Goal: Answer question/provide support

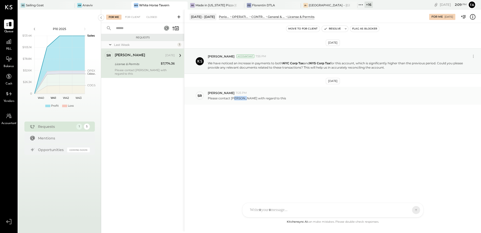
drag, startPoint x: 234, startPoint y: 99, endPoint x: 246, endPoint y: 100, distance: 12.7
click at [246, 100] on p "Please contact [PERSON_NAME] with regard to this" at bounding box center [247, 98] width 78 height 4
drag, startPoint x: 246, startPoint y: 100, endPoint x: 267, endPoint y: 166, distance: 69.0
click at [265, 166] on div "[DATE] [PERSON_NAME] Accountant 7:55 PM We have noticed an increase in payments…" at bounding box center [332, 121] width 297 height 196
click at [346, 28] on icon at bounding box center [346, 29] width 4 height 4
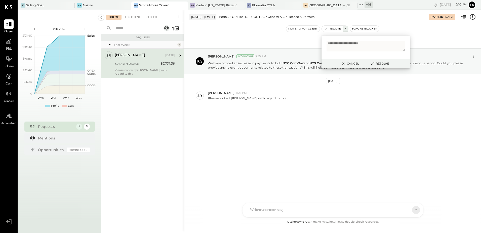
type textarea "**********"
click at [377, 63] on button "Resolve" at bounding box center [379, 63] width 23 height 6
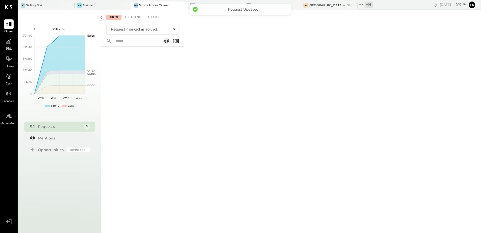
click at [211, 111] on div "For Me For Client Closed +1 Request marked as solved. ×" at bounding box center [291, 120] width 380 height 221
click at [325, 7] on div "[GEOGRAPHIC_DATA] – [GEOGRAPHIC_DATA]" at bounding box center [329, 5] width 41 height 4
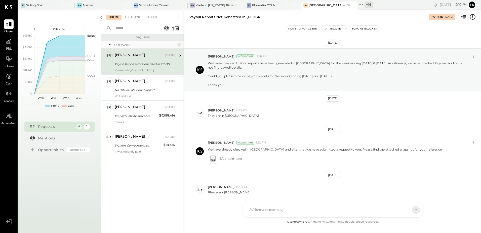
scroll to position [18, 0]
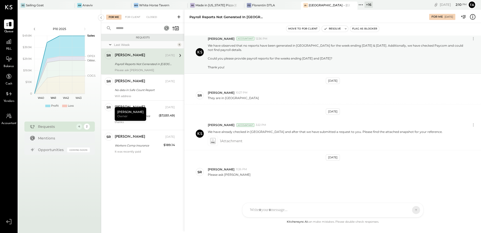
click at [131, 64] on div "Payroll Reports Not Generated in [GEOGRAPHIC_DATA]." at bounding box center [144, 63] width 59 height 5
click at [271, 164] on div "SR [PERSON_NAME] 11:26 PM Please ask [PERSON_NAME]" at bounding box center [332, 172] width 297 height 18
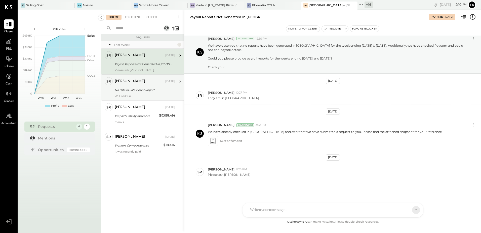
click at [132, 94] on div "Will address" at bounding box center [145, 96] width 60 height 4
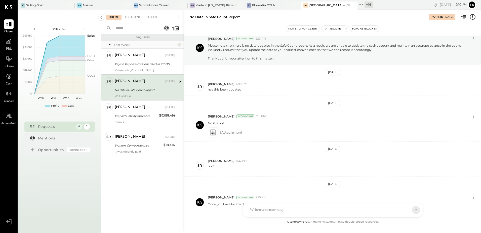
scroll to position [163, 0]
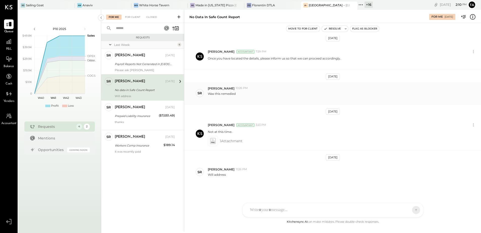
click at [294, 103] on div "SR [PERSON_NAME] 10:26 PM Was this remedied" at bounding box center [332, 93] width 297 height 22
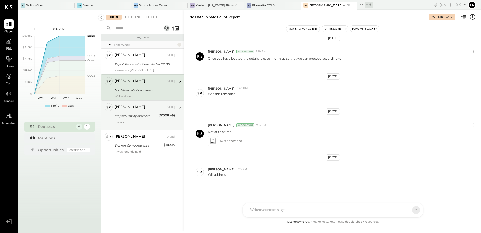
click at [138, 115] on div "Prepaid Liability Insurance" at bounding box center [136, 115] width 43 height 5
